Goal: Information Seeking & Learning: Understand process/instructions

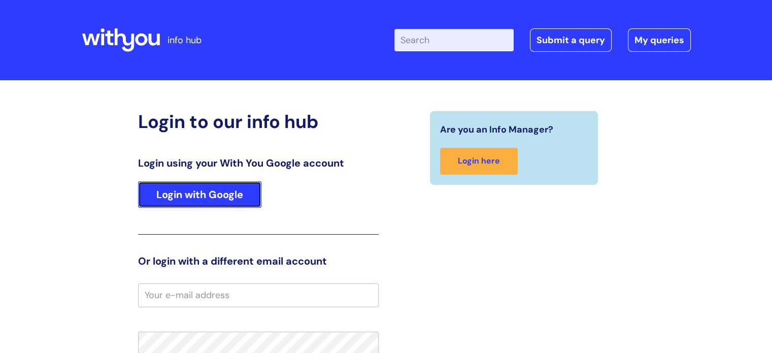
click at [195, 187] on link "Login with Google" at bounding box center [199, 194] width 123 height 26
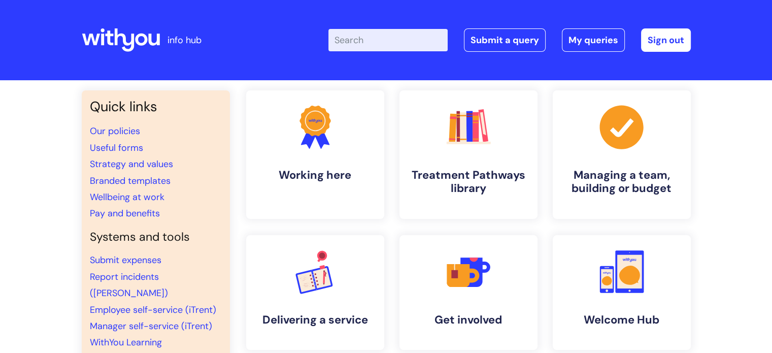
click at [360, 33] on input "Enter your search term here..." at bounding box center [387, 40] width 119 height 22
type input "my journey review"
click button "Search" at bounding box center [0, 0] width 0 height 0
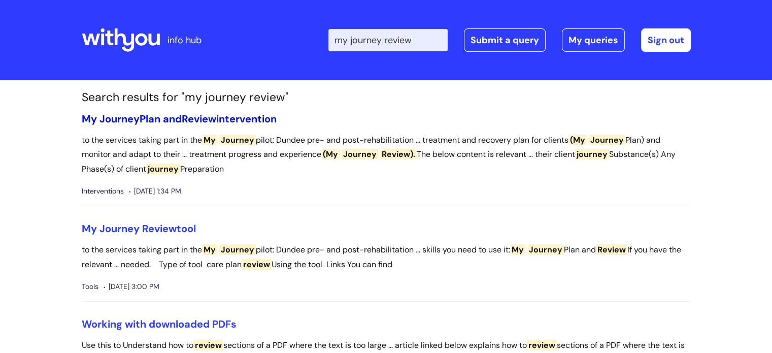
click at [176, 116] on link "My Journey Plan and Review intervention" at bounding box center [179, 118] width 195 height 13
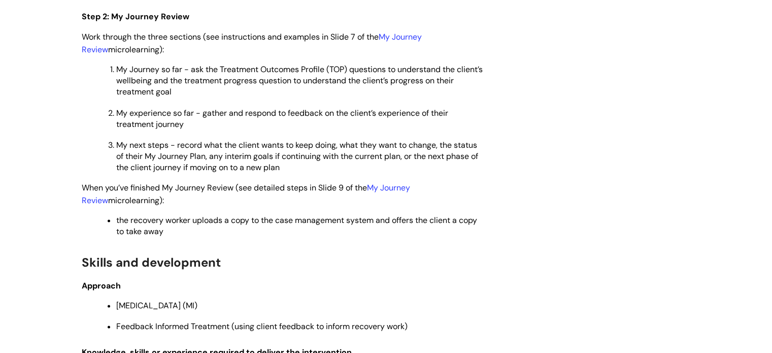
scroll to position [1595, 0]
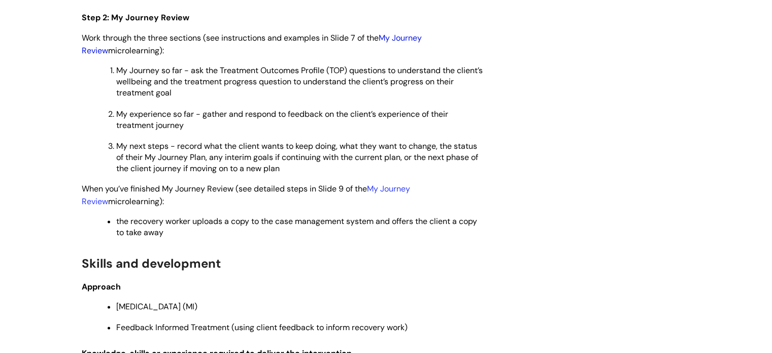
click at [400, 56] on link "My Journey Review" at bounding box center [252, 43] width 340 height 23
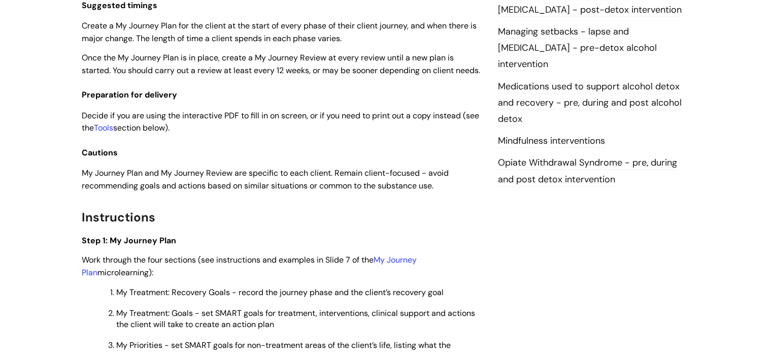
scroll to position [1114, 0]
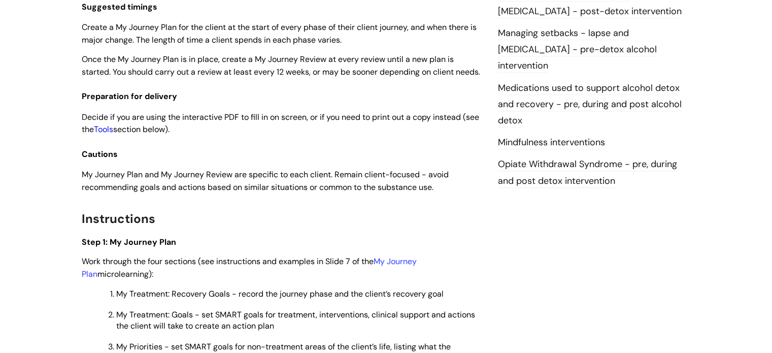
click at [113, 134] on link "Tools" at bounding box center [103, 129] width 19 height 11
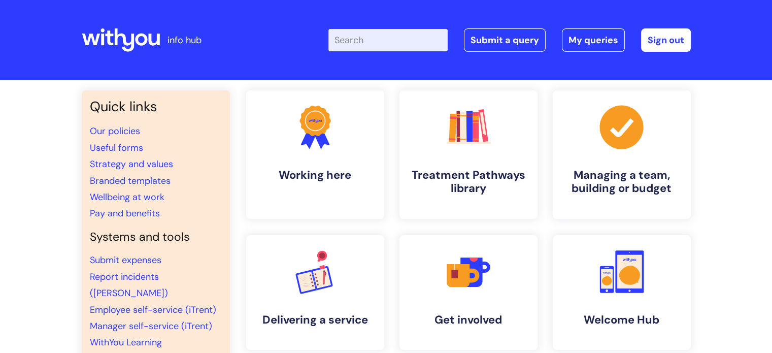
click at [374, 50] on input "Enter your search term here..." at bounding box center [387, 40] width 119 height 22
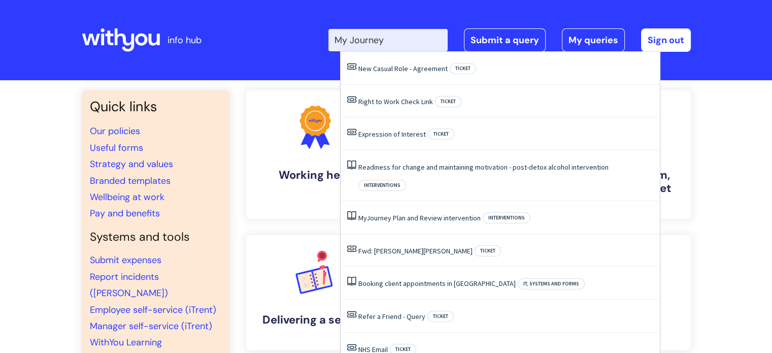
type input "My Journey"
click button "Search" at bounding box center [0, 0] width 0 height 0
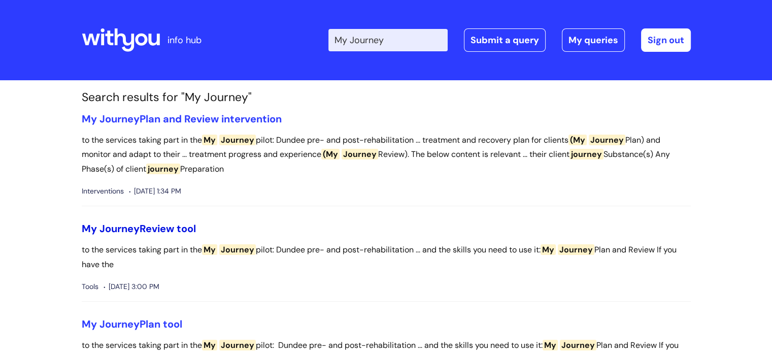
click at [133, 227] on span "Journey" at bounding box center [119, 228] width 40 height 13
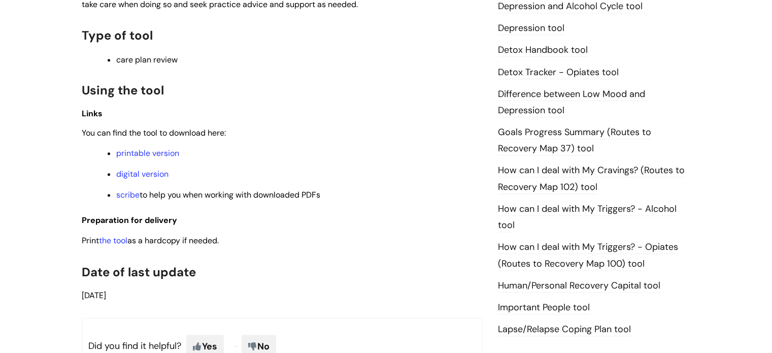
scroll to position [610, 0]
click at [126, 174] on link "digital version" at bounding box center [142, 173] width 52 height 11
